Goal: Task Accomplishment & Management: Manage account settings

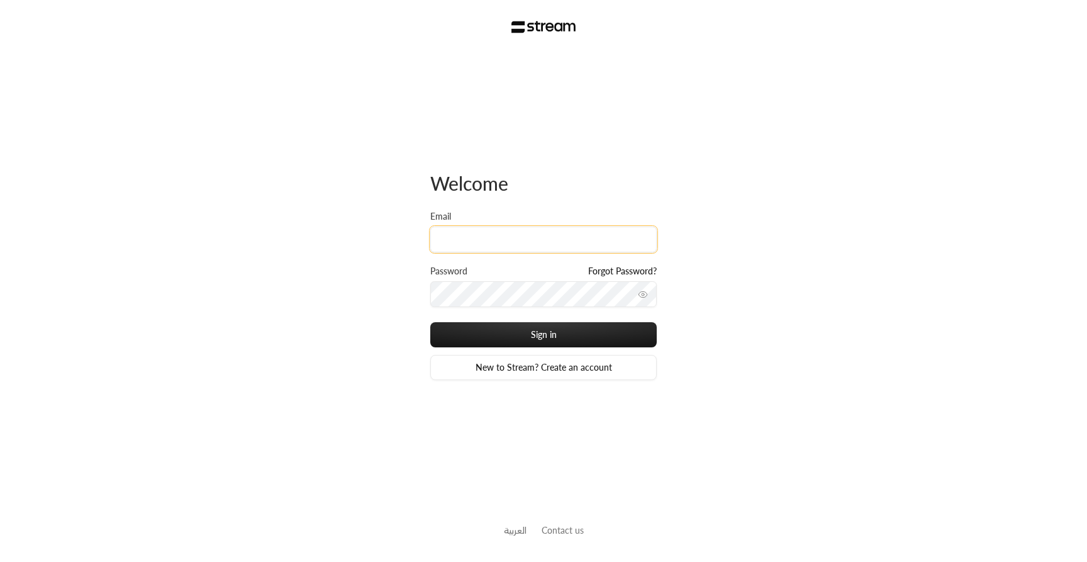
click at [507, 238] on input "Email" at bounding box center [543, 240] width 227 height 26
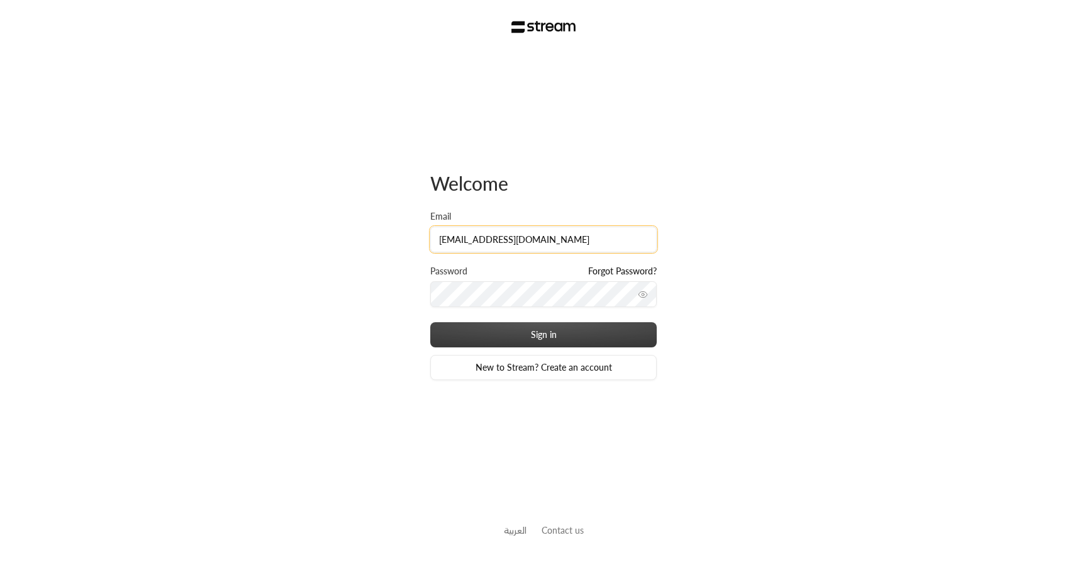
type input "[EMAIL_ADDRESS][DOMAIN_NAME]"
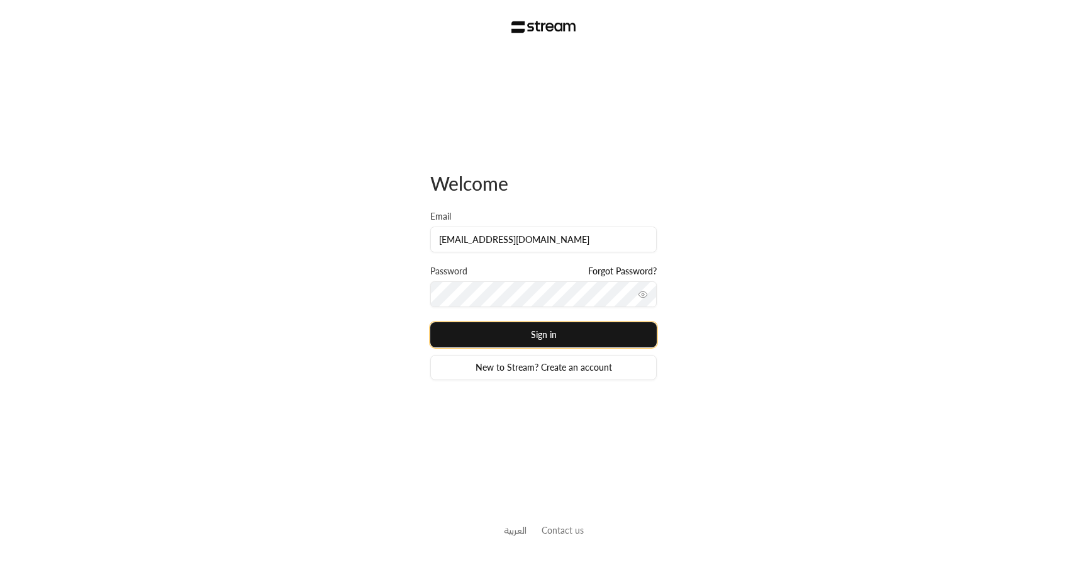
click at [490, 339] on button "Sign in" at bounding box center [543, 334] width 227 height 25
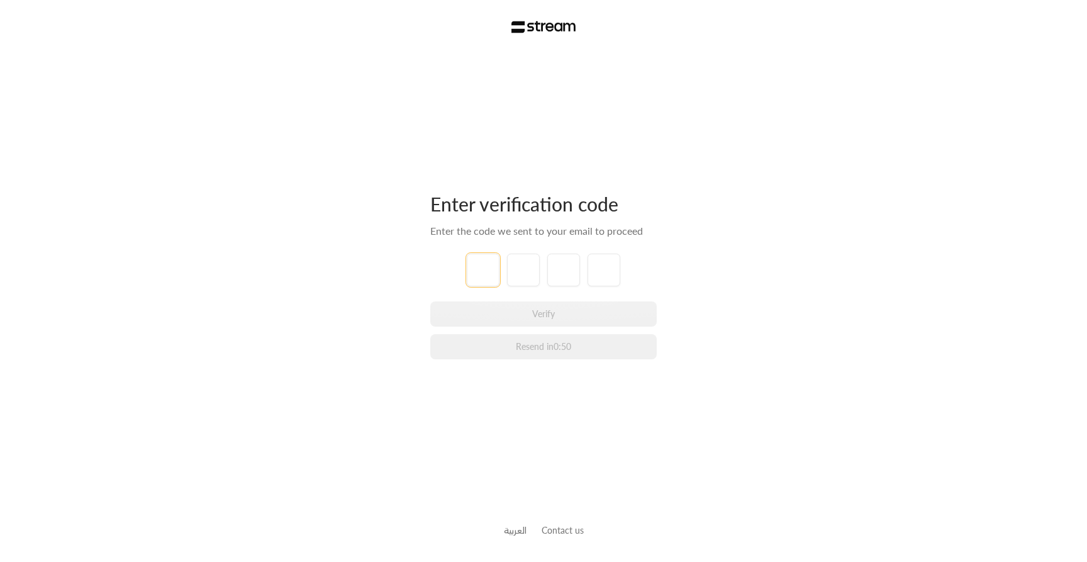
type input "1"
type input "3"
type input "7"
type input "8"
